Goal: Task Accomplishment & Management: Use online tool/utility

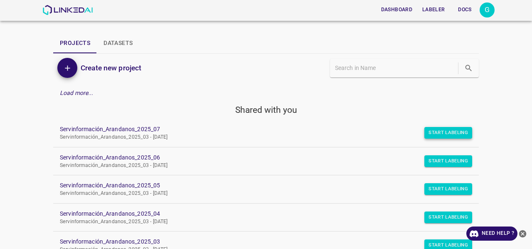
click at [432, 136] on button "Start Labeling" at bounding box center [449, 133] width 48 height 12
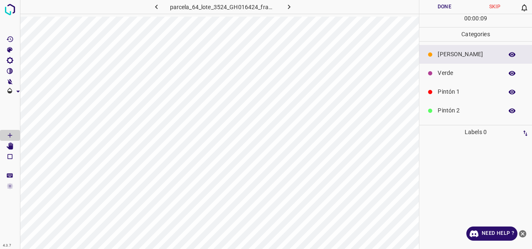
click at [460, 77] on p "Verde" at bounding box center [468, 73] width 61 height 9
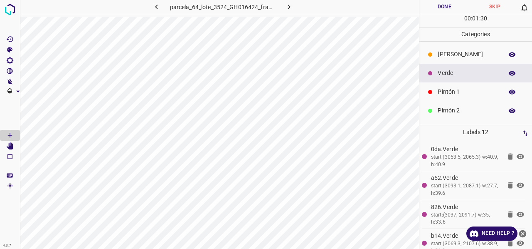
click at [457, 93] on p "Pintón 1" at bounding box center [468, 91] width 61 height 9
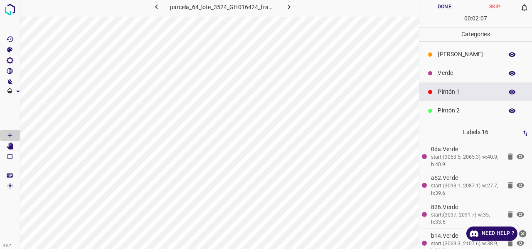
click at [450, 74] on p "Verde" at bounding box center [468, 73] width 61 height 9
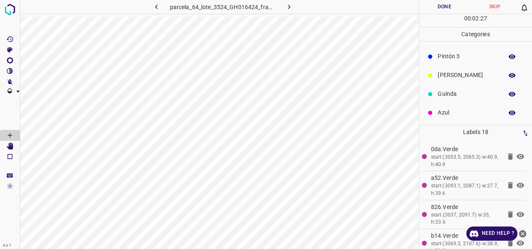
scroll to position [73, 0]
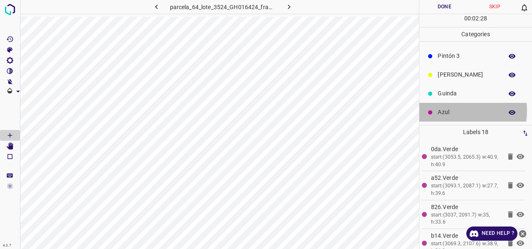
click at [459, 110] on p "Azul" at bounding box center [468, 112] width 61 height 9
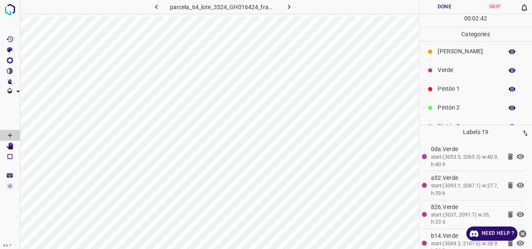
scroll to position [0, 0]
click at [459, 92] on p "Pintón 1" at bounding box center [468, 91] width 61 height 9
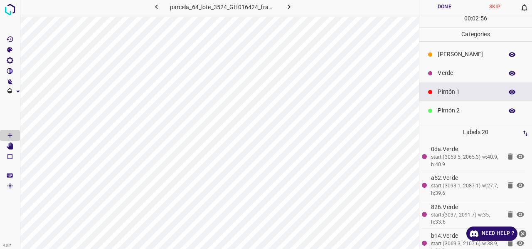
click at [442, 111] on p "Pintón 2" at bounding box center [468, 110] width 61 height 9
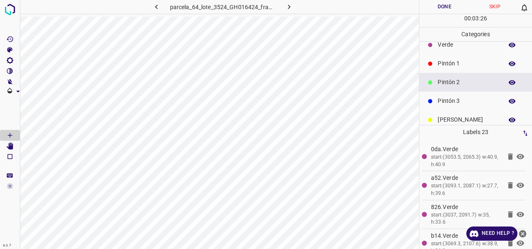
scroll to position [42, 0]
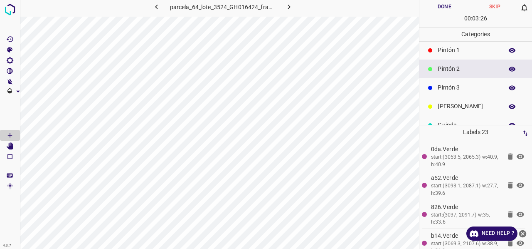
click at [455, 88] on p "Pintón 3" at bounding box center [468, 87] width 61 height 9
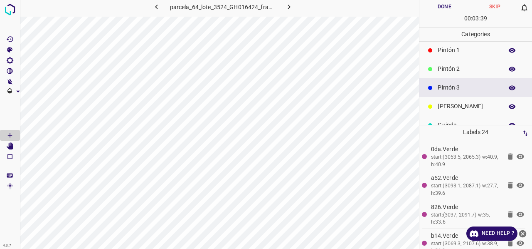
click at [459, 68] on p "Pintón 2" at bounding box center [468, 68] width 61 height 9
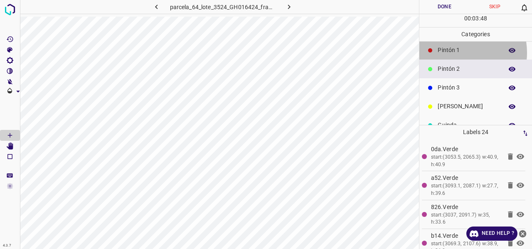
click at [456, 52] on p "Pintón 1" at bounding box center [468, 50] width 61 height 9
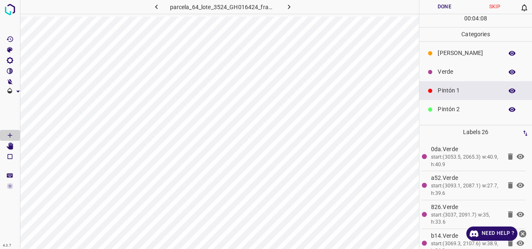
scroll to position [0, 0]
click at [454, 70] on p "Verde" at bounding box center [468, 73] width 61 height 9
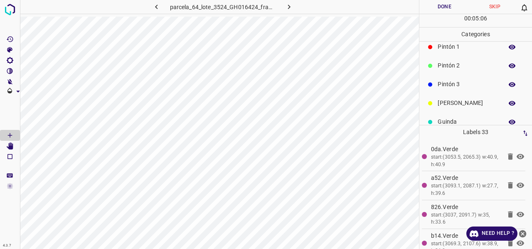
scroll to position [73, 0]
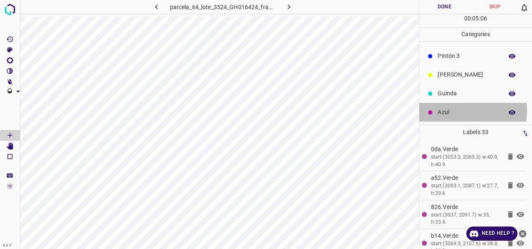
click at [443, 110] on p "Azul" at bounding box center [468, 112] width 61 height 9
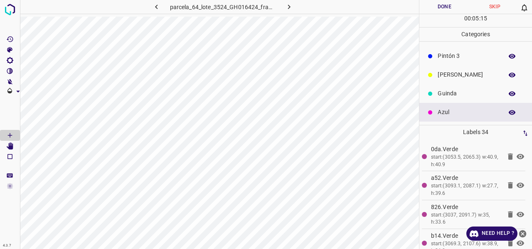
scroll to position [0, 0]
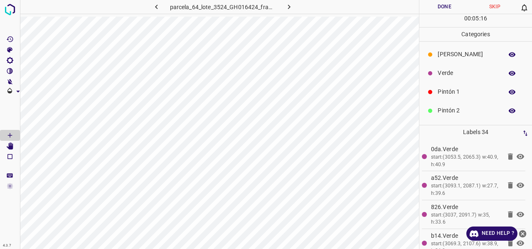
click at [460, 89] on p "Pintón 1" at bounding box center [468, 91] width 61 height 9
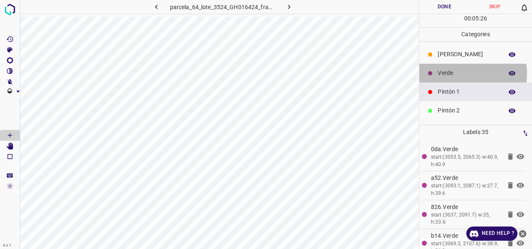
click at [454, 73] on p "Verde" at bounding box center [468, 73] width 61 height 9
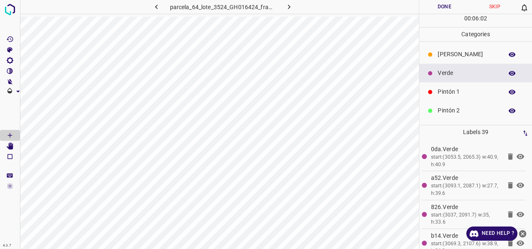
click at [456, 85] on div "Pintón 1" at bounding box center [476, 91] width 113 height 19
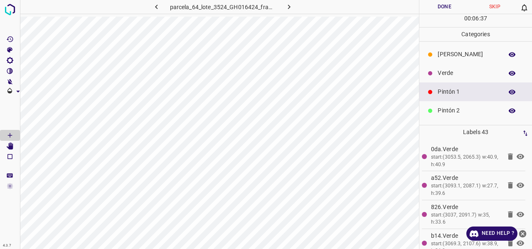
click at [447, 72] on p "Verde" at bounding box center [468, 73] width 61 height 9
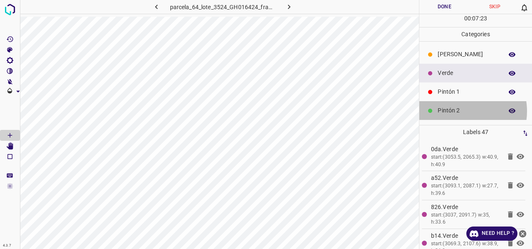
click at [461, 111] on p "Pintón 2" at bounding box center [468, 110] width 61 height 9
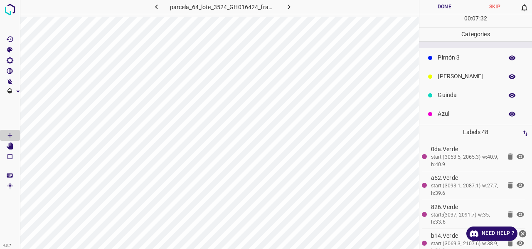
scroll to position [73, 0]
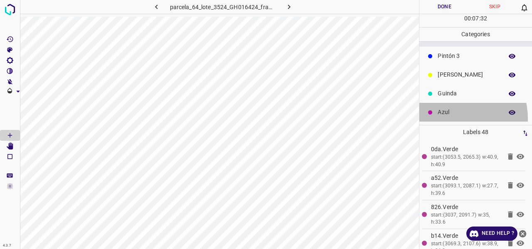
click at [455, 117] on div "Azul" at bounding box center [476, 112] width 113 height 19
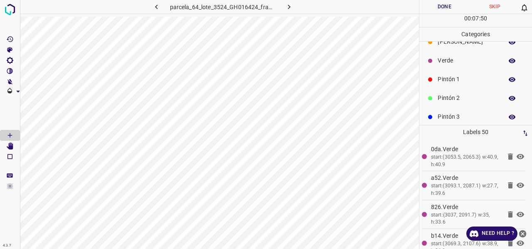
scroll to position [0, 0]
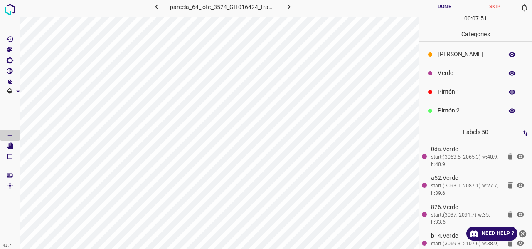
click at [458, 73] on p "Verde" at bounding box center [468, 73] width 61 height 9
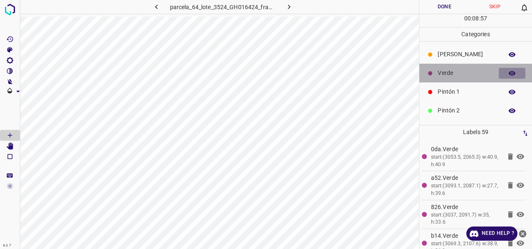
click at [509, 72] on icon "button" at bounding box center [512, 72] width 7 height 7
click at [509, 74] on icon "button" at bounding box center [512, 73] width 7 height 6
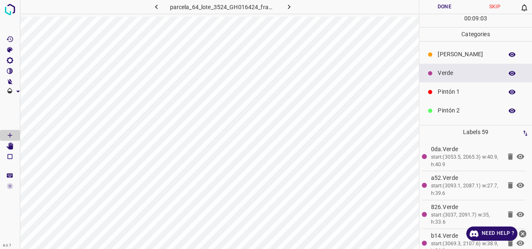
click at [445, 94] on p "Pintón 1" at bounding box center [468, 91] width 61 height 9
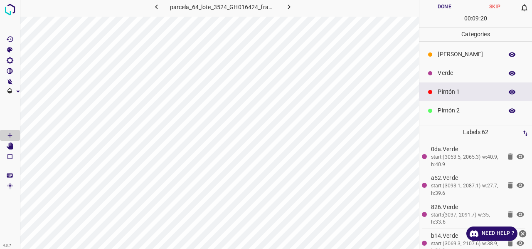
click at [449, 72] on p "Verde" at bounding box center [468, 73] width 61 height 9
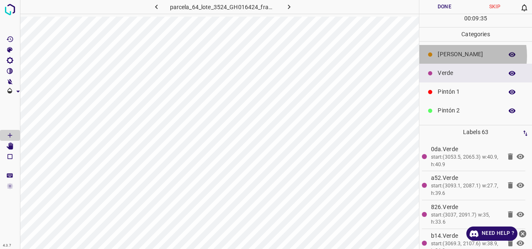
click at [452, 55] on p "[PERSON_NAME]" at bounding box center [468, 54] width 61 height 9
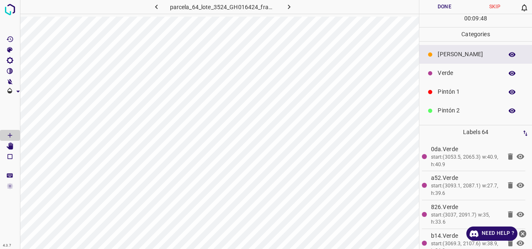
click at [452, 74] on p "Verde" at bounding box center [468, 73] width 61 height 9
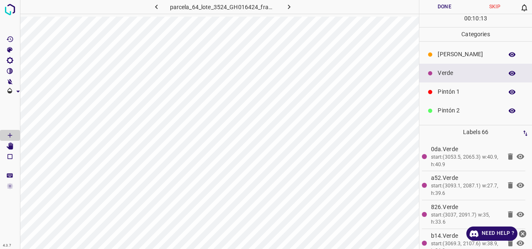
click at [452, 100] on div "Pintón 1" at bounding box center [476, 91] width 113 height 19
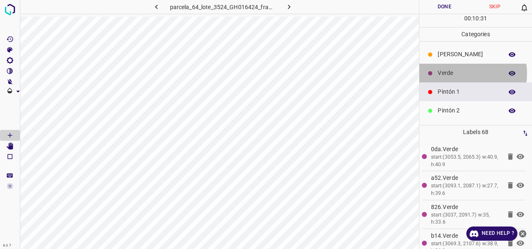
click at [454, 73] on p "Verde" at bounding box center [468, 73] width 61 height 9
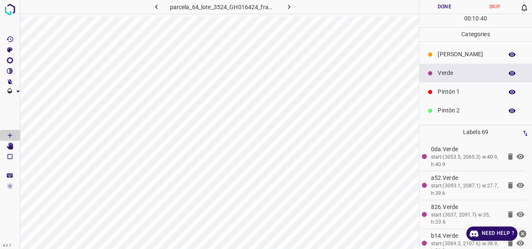
click at [455, 91] on p "Pintón 1" at bounding box center [468, 91] width 61 height 9
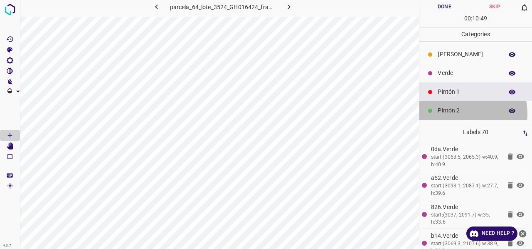
click at [456, 114] on p "Pintón 2" at bounding box center [468, 110] width 61 height 9
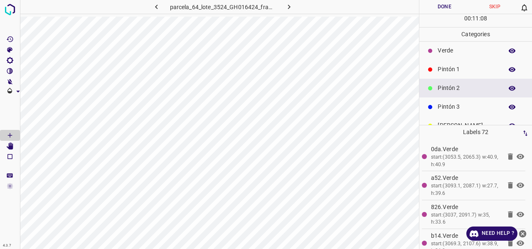
scroll to position [42, 0]
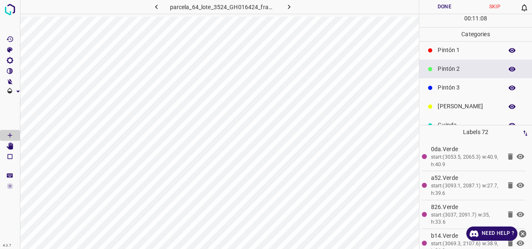
click at [457, 90] on p "Pintón 3" at bounding box center [468, 87] width 61 height 9
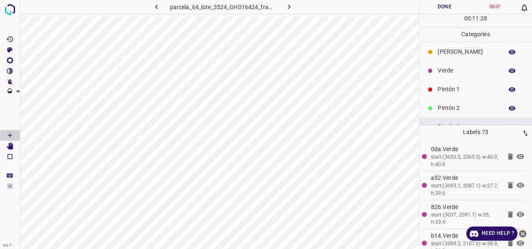
scroll to position [0, 0]
click at [450, 57] on p "[PERSON_NAME]" at bounding box center [468, 54] width 61 height 9
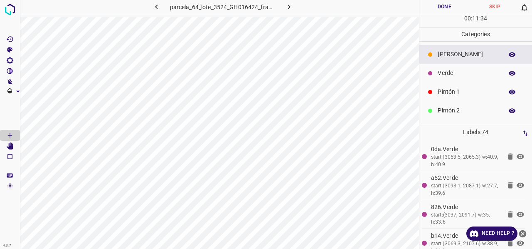
click at [455, 73] on p "Verde" at bounding box center [468, 73] width 61 height 9
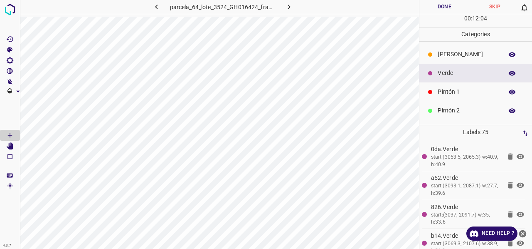
click at [457, 53] on p "[PERSON_NAME]" at bounding box center [468, 54] width 61 height 9
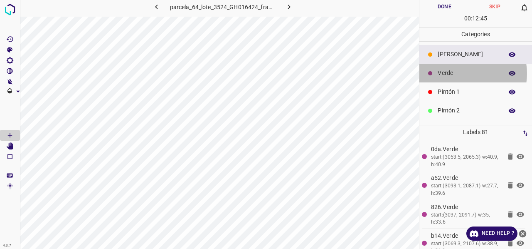
click at [463, 72] on p "Verde" at bounding box center [468, 73] width 61 height 9
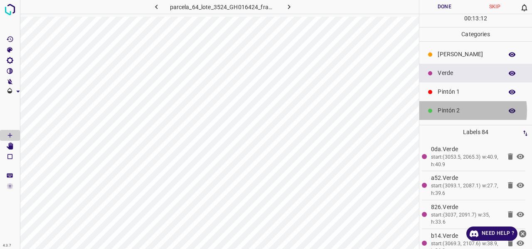
click at [460, 110] on p "Pintón 2" at bounding box center [468, 110] width 61 height 9
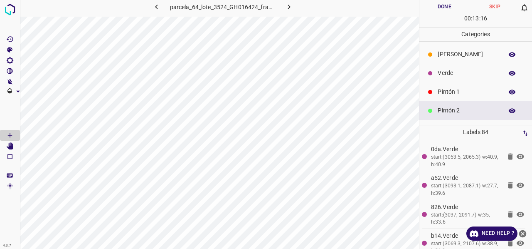
scroll to position [42, 0]
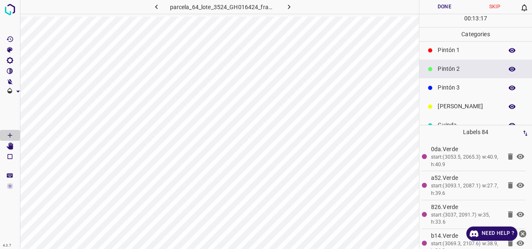
click at [460, 89] on p "Pintón 3" at bounding box center [468, 87] width 61 height 9
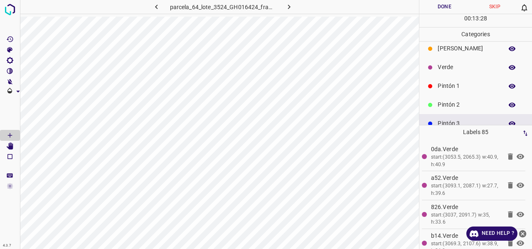
scroll to position [0, 0]
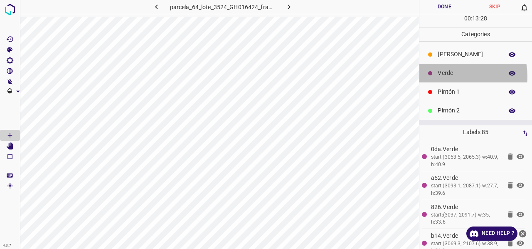
click at [452, 76] on p "Verde" at bounding box center [468, 73] width 61 height 9
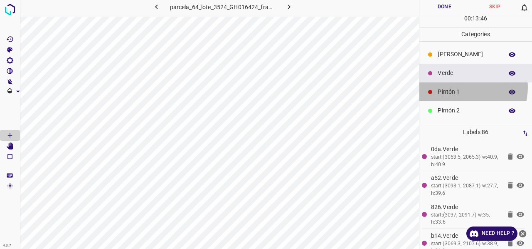
click at [465, 87] on p "Pintón 1" at bounding box center [468, 91] width 61 height 9
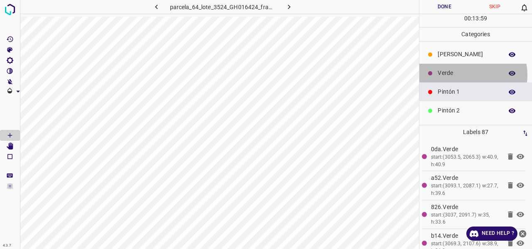
click at [463, 74] on p "Verde" at bounding box center [468, 73] width 61 height 9
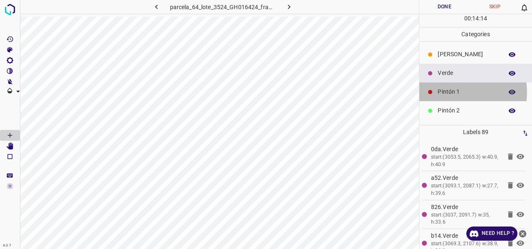
click at [452, 91] on p "Pintón 1" at bounding box center [468, 91] width 61 height 9
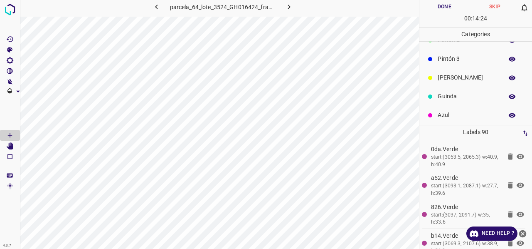
scroll to position [73, 0]
click at [456, 91] on p "Guinda" at bounding box center [468, 93] width 61 height 9
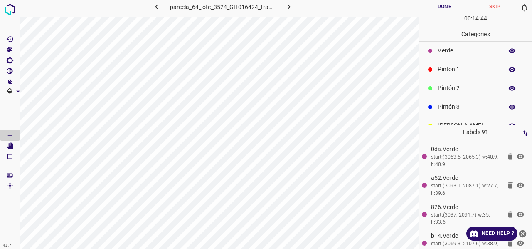
scroll to position [0, 0]
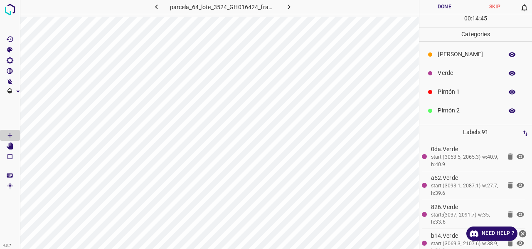
click at [455, 54] on p "[PERSON_NAME]" at bounding box center [468, 54] width 61 height 9
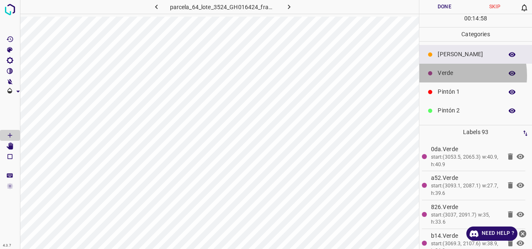
click at [448, 75] on p "Verde" at bounding box center [468, 73] width 61 height 9
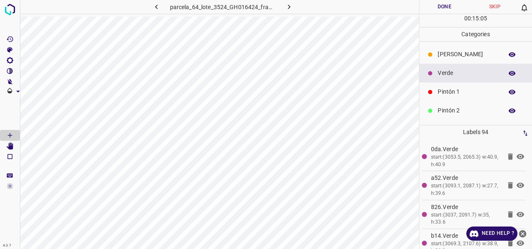
click at [447, 90] on p "Pintón 1" at bounding box center [468, 91] width 61 height 9
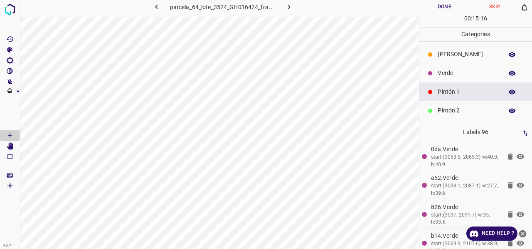
click at [452, 77] on p "Verde" at bounding box center [468, 73] width 61 height 9
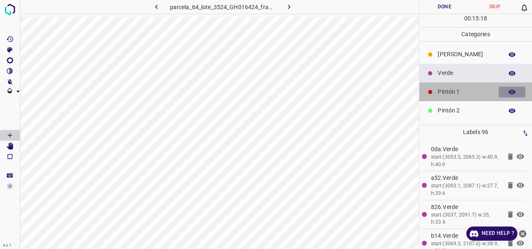
click at [509, 90] on icon "button" at bounding box center [512, 91] width 7 height 7
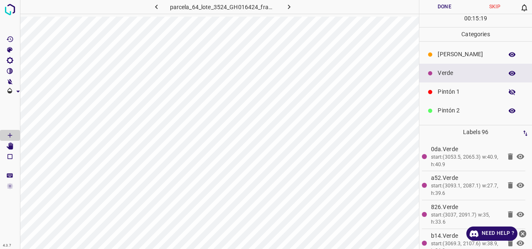
click at [509, 90] on icon "button" at bounding box center [512, 92] width 7 height 6
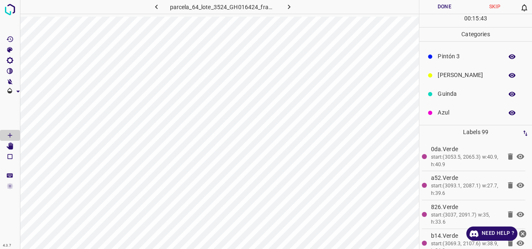
scroll to position [73, 0]
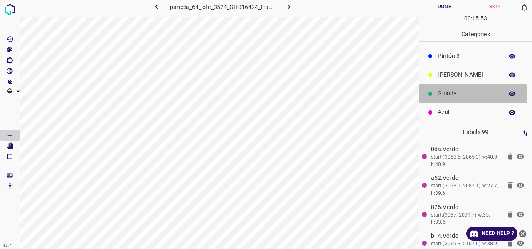
click at [451, 96] on p "Guinda" at bounding box center [468, 93] width 61 height 9
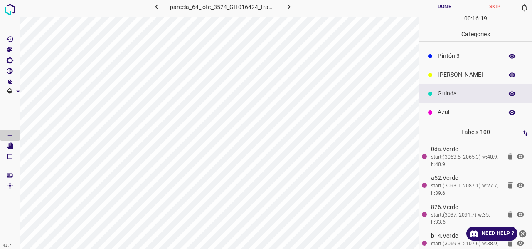
scroll to position [0, 0]
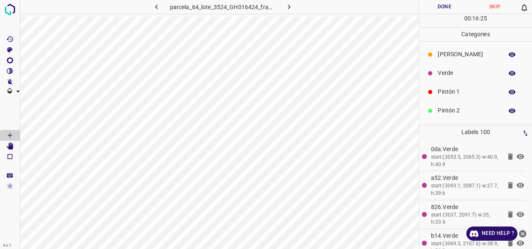
click at [457, 92] on p "Pintón 1" at bounding box center [468, 91] width 61 height 9
click at [465, 72] on p "Verde" at bounding box center [468, 73] width 61 height 9
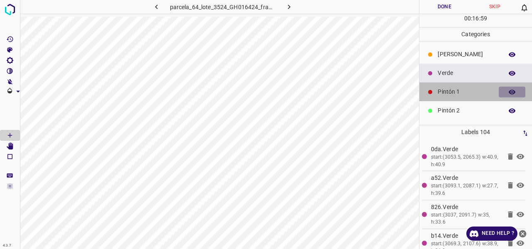
click at [509, 91] on icon "button" at bounding box center [512, 91] width 7 height 5
click at [509, 91] on icon "button" at bounding box center [512, 92] width 7 height 6
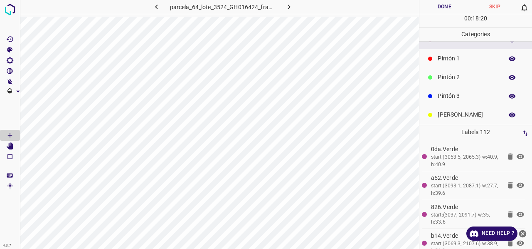
scroll to position [73, 0]
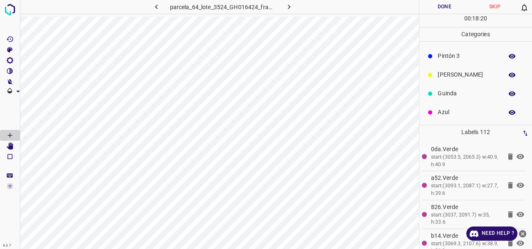
click at [455, 114] on p "Azul" at bounding box center [468, 112] width 61 height 9
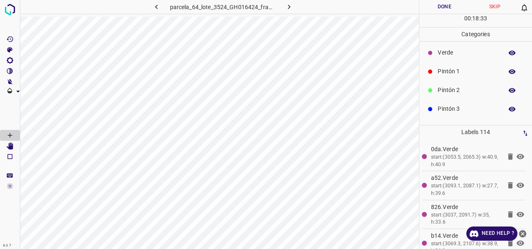
scroll to position [0, 0]
click at [465, 89] on p "Pintón 1" at bounding box center [468, 91] width 61 height 9
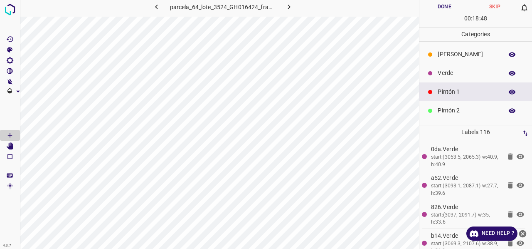
drag, startPoint x: 456, startPoint y: 72, endPoint x: 431, endPoint y: 73, distance: 24.5
click at [456, 72] on p "Verde" at bounding box center [468, 73] width 61 height 9
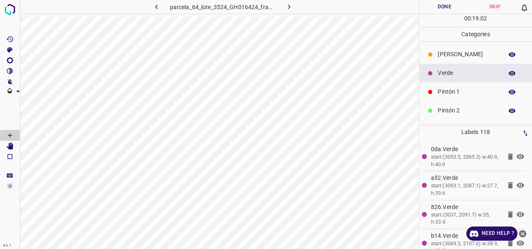
click at [450, 94] on p "Pintón 1" at bounding box center [468, 91] width 61 height 9
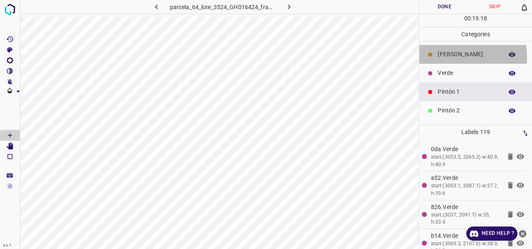
click at [453, 56] on p "[PERSON_NAME]" at bounding box center [468, 54] width 61 height 9
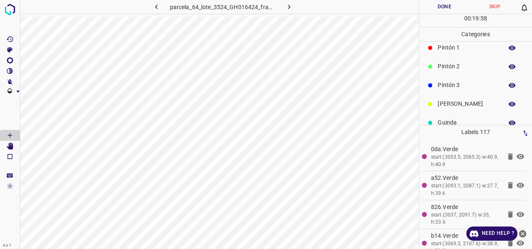
scroll to position [73, 0]
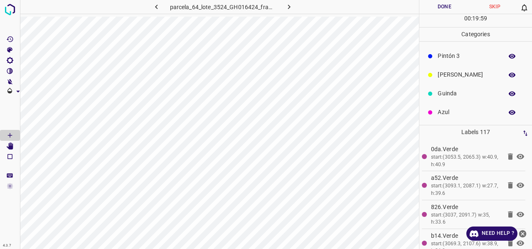
click at [458, 90] on p "Guinda" at bounding box center [468, 93] width 61 height 9
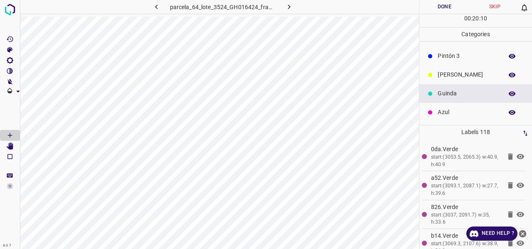
click at [454, 113] on p "Azul" at bounding box center [468, 112] width 61 height 9
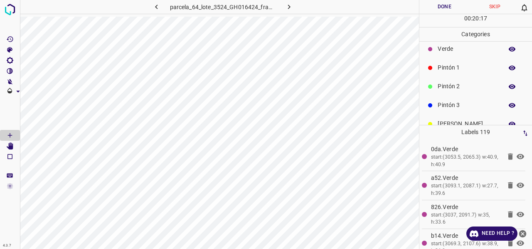
scroll to position [0, 0]
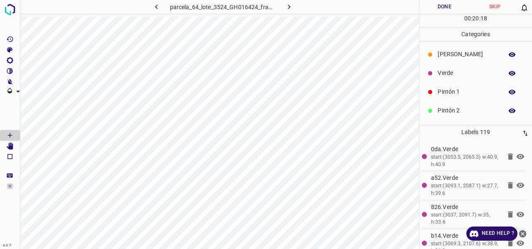
click at [451, 89] on p "Pintón 1" at bounding box center [468, 91] width 61 height 9
click at [448, 111] on p "Pintón 2" at bounding box center [468, 110] width 61 height 9
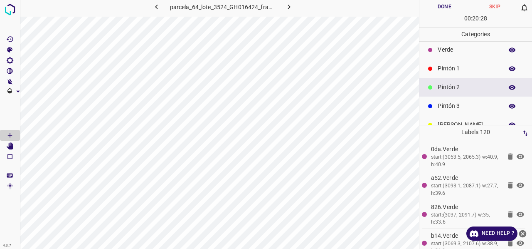
scroll to position [42, 0]
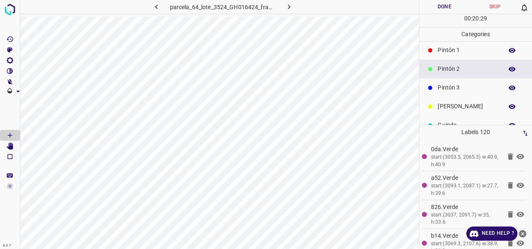
click at [464, 94] on div "Pintón 3" at bounding box center [476, 87] width 113 height 19
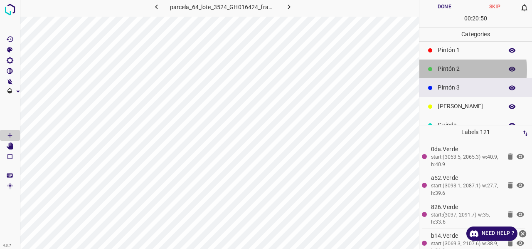
click at [454, 69] on p "Pintón 2" at bounding box center [468, 68] width 61 height 9
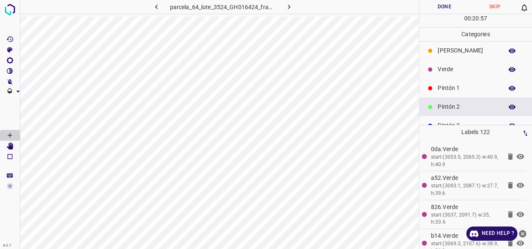
scroll to position [0, 0]
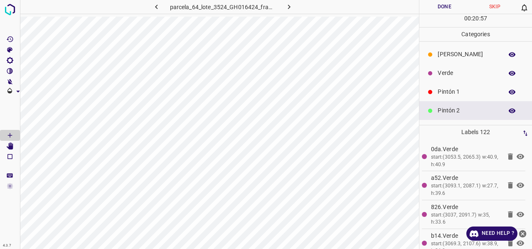
click at [455, 69] on p "Verde" at bounding box center [468, 73] width 61 height 9
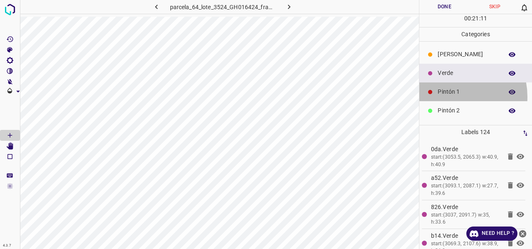
click at [451, 96] on div "Pintón 1" at bounding box center [476, 91] width 113 height 19
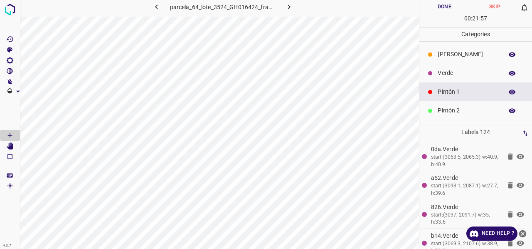
click at [459, 107] on p "Pintón 2" at bounding box center [468, 110] width 61 height 9
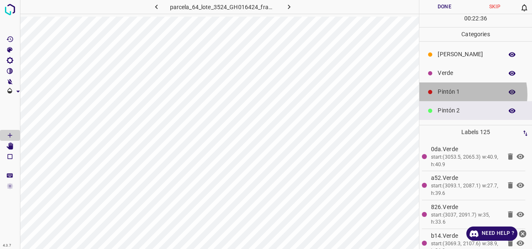
click at [462, 94] on p "Pintón 1" at bounding box center [468, 91] width 61 height 9
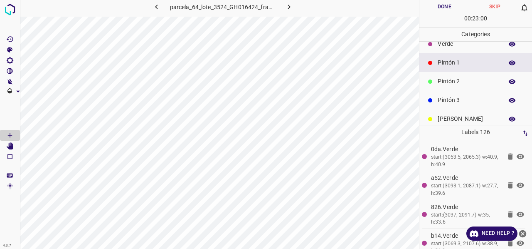
scroll to position [42, 0]
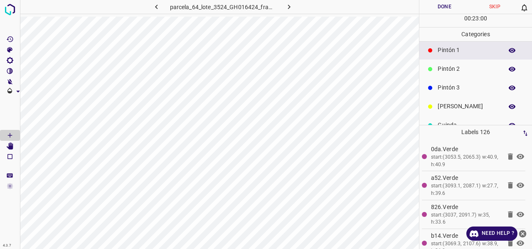
click at [459, 91] on p "Pintón 3" at bounding box center [468, 87] width 61 height 9
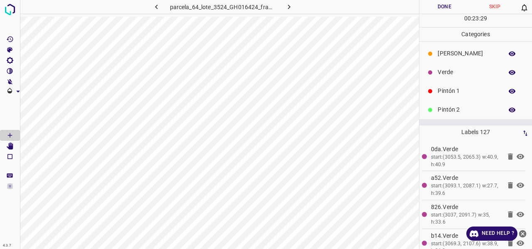
scroll to position [0, 0]
click at [452, 75] on p "Verde" at bounding box center [468, 73] width 61 height 9
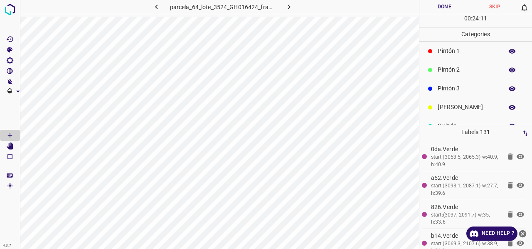
scroll to position [73, 0]
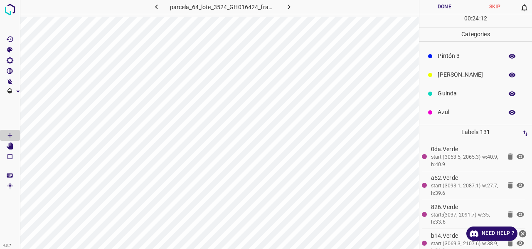
click at [452, 114] on p "Azul" at bounding box center [468, 112] width 61 height 9
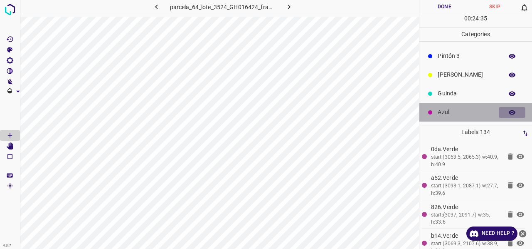
click at [509, 111] on icon "button" at bounding box center [512, 112] width 7 height 5
click at [509, 111] on icon "button" at bounding box center [512, 112] width 7 height 6
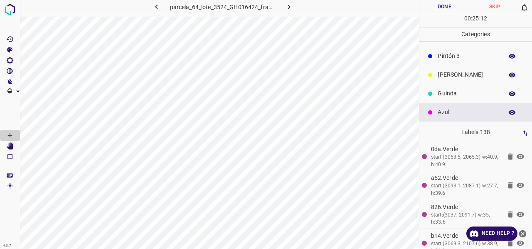
scroll to position [0, 0]
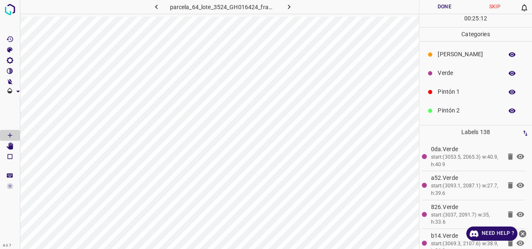
click at [453, 89] on p "Pintón 1" at bounding box center [468, 91] width 61 height 9
click at [451, 75] on p "Verde" at bounding box center [468, 73] width 61 height 9
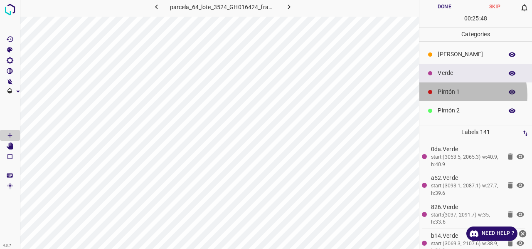
click at [461, 94] on p "Pintón 1" at bounding box center [468, 91] width 61 height 9
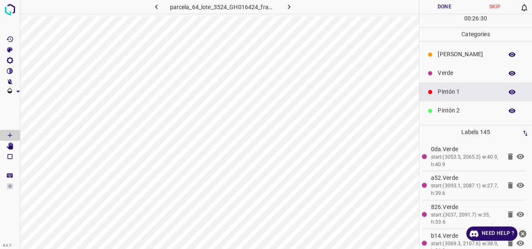
click at [443, 8] on button "Done" at bounding box center [445, 7] width 50 height 14
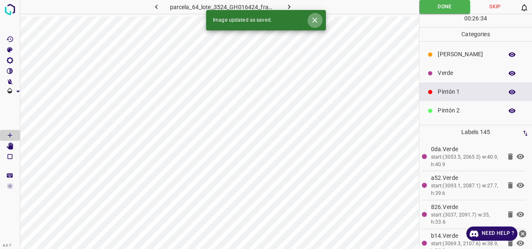
click at [312, 22] on icon "Close" at bounding box center [315, 20] width 9 height 9
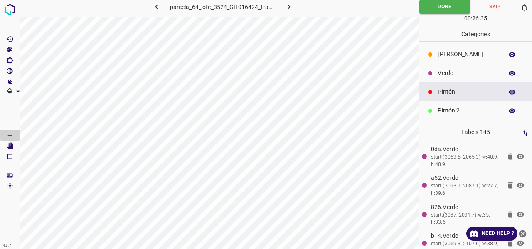
click at [286, 6] on icon "button" at bounding box center [289, 6] width 9 height 9
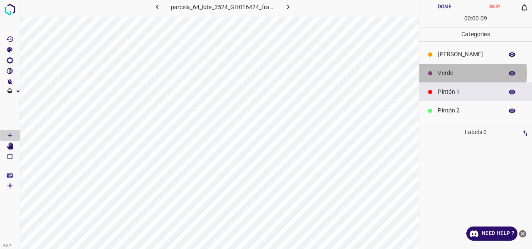
click at [454, 73] on p "Verde" at bounding box center [468, 73] width 61 height 9
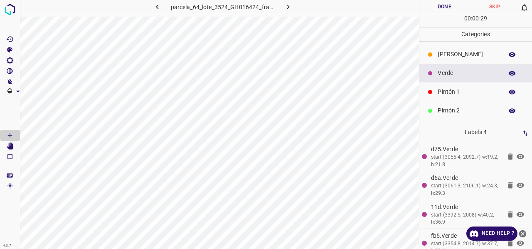
click at [467, 91] on p "Pintón 1" at bounding box center [468, 91] width 61 height 9
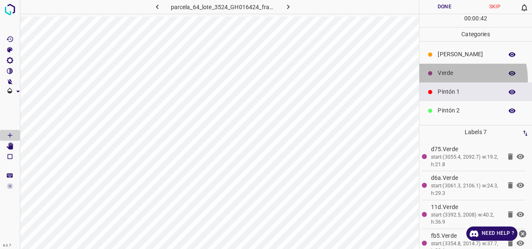
click at [462, 78] on div "Verde" at bounding box center [476, 73] width 113 height 19
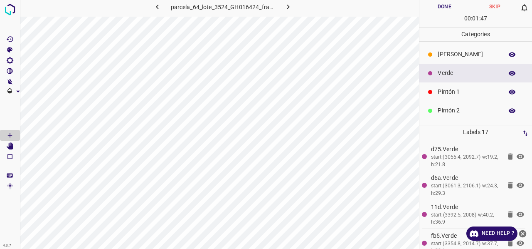
click at [463, 50] on p "[PERSON_NAME]" at bounding box center [468, 54] width 61 height 9
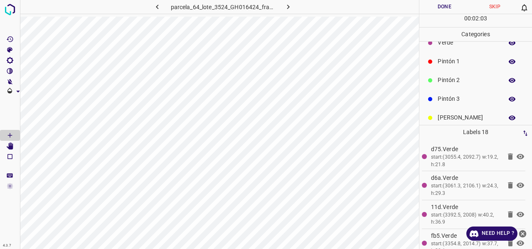
scroll to position [42, 0]
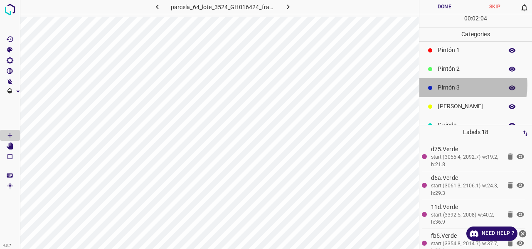
click at [458, 84] on p "Pintón 3" at bounding box center [468, 87] width 61 height 9
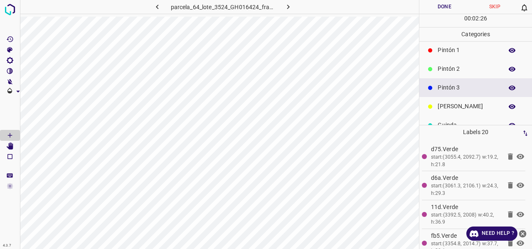
scroll to position [0, 0]
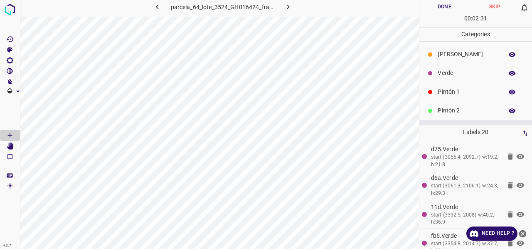
click at [457, 86] on div "Pintón 1" at bounding box center [476, 91] width 113 height 19
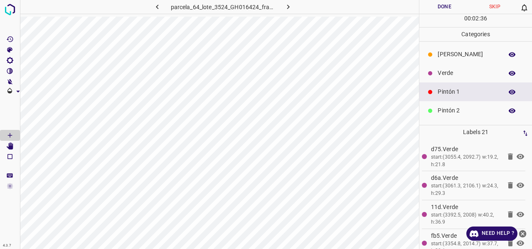
scroll to position [42, 0]
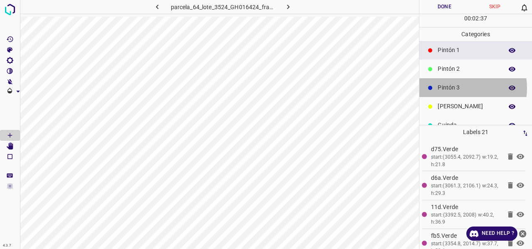
click at [457, 87] on p "Pintón 3" at bounding box center [468, 87] width 61 height 9
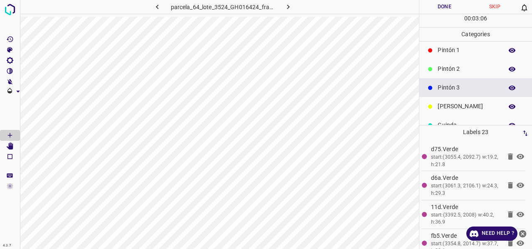
scroll to position [0, 0]
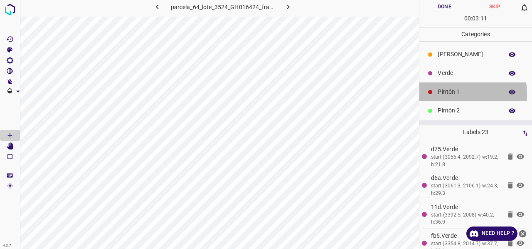
click at [457, 93] on p "Pintón 1" at bounding box center [468, 91] width 61 height 9
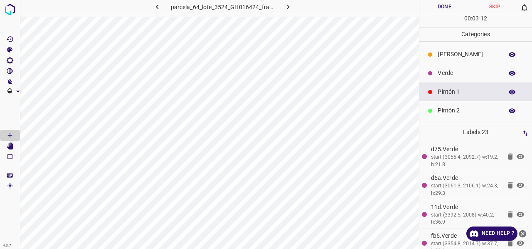
click at [457, 75] on p "Verde" at bounding box center [468, 73] width 61 height 9
